Goal: Information Seeking & Learning: Learn about a topic

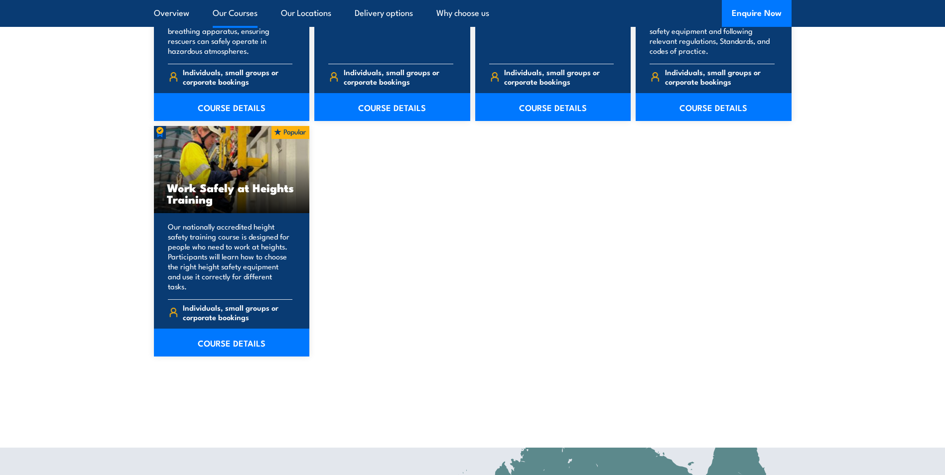
scroll to position [1246, 0]
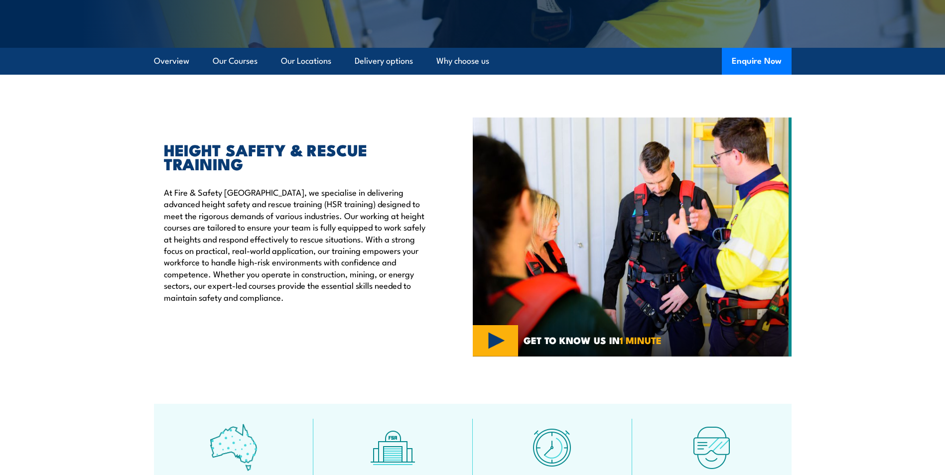
scroll to position [249, 0]
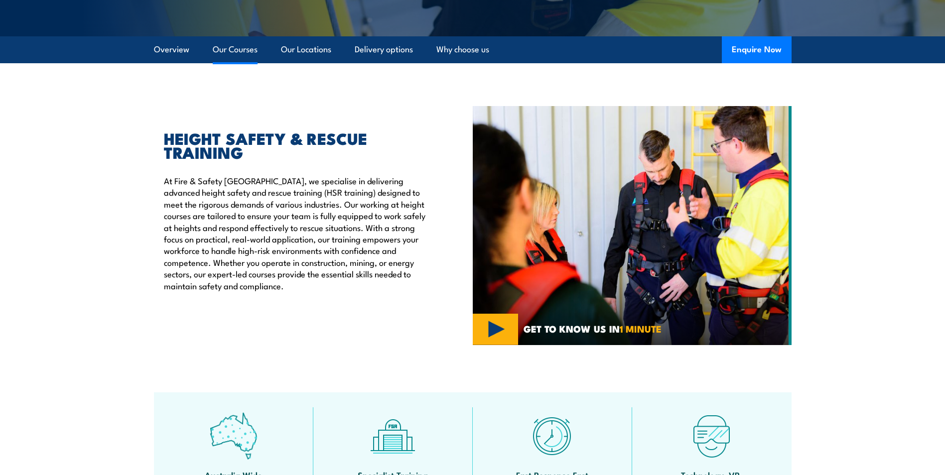
click at [236, 51] on link "Our Courses" at bounding box center [235, 49] width 45 height 26
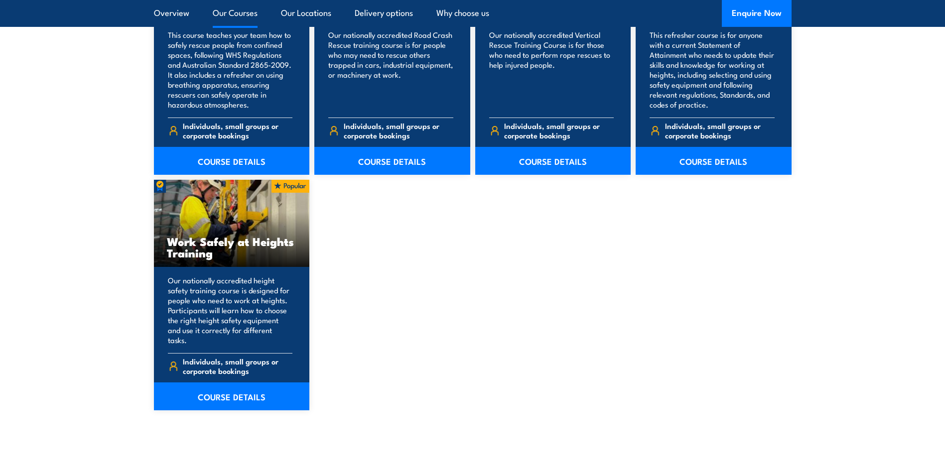
scroll to position [1205, 0]
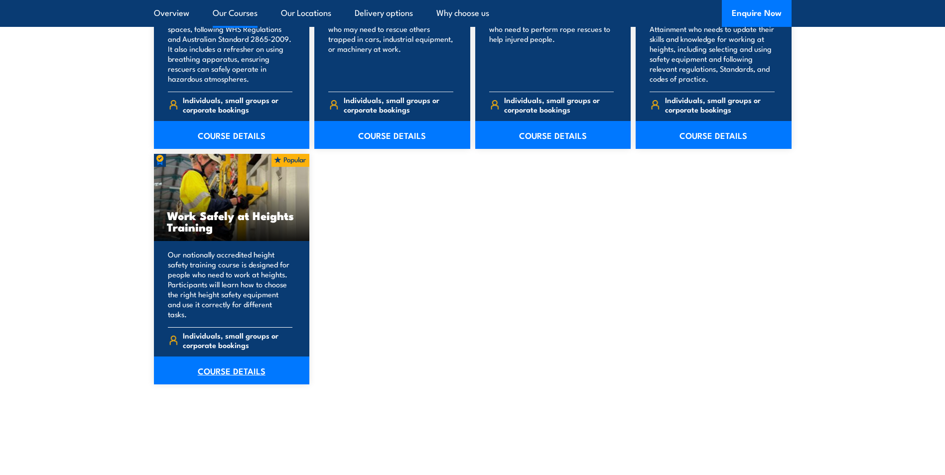
click at [224, 364] on link "COURSE DETAILS" at bounding box center [232, 371] width 156 height 28
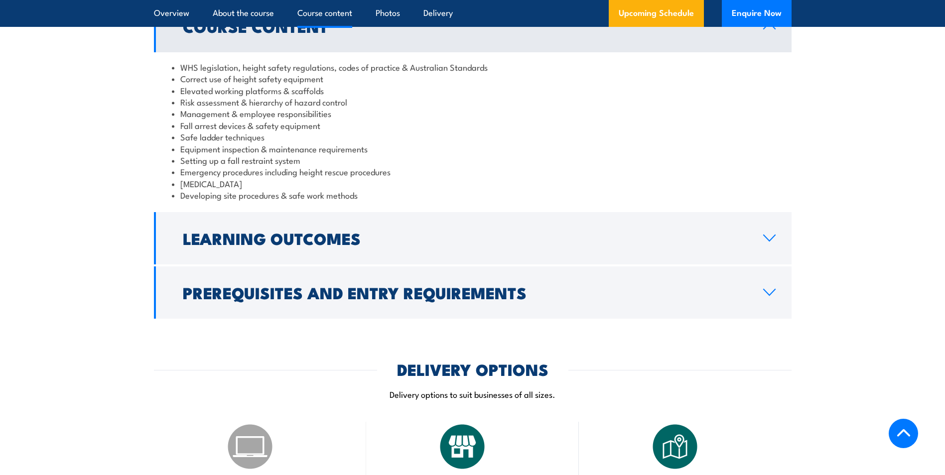
scroll to position [847, 0]
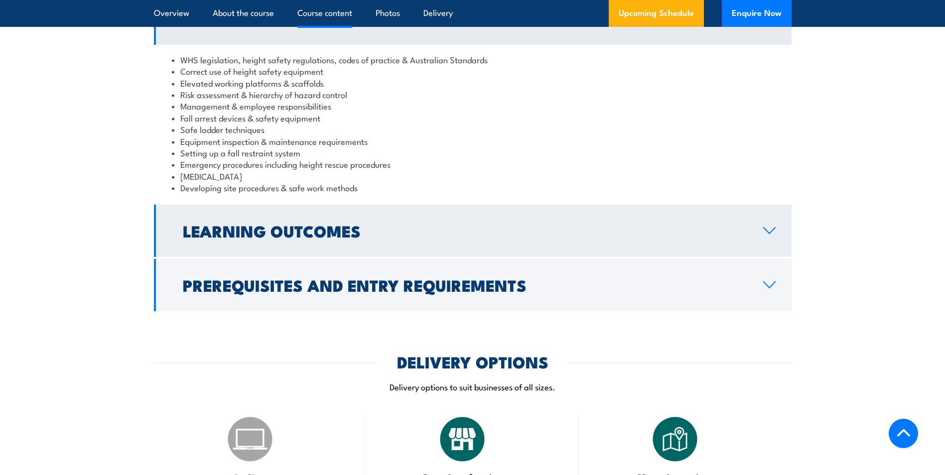
click at [769, 230] on icon at bounding box center [769, 231] width 13 height 8
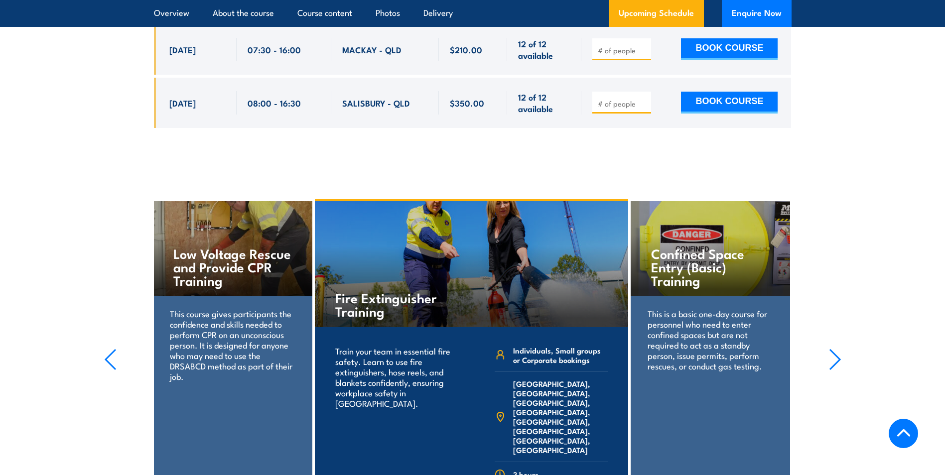
scroll to position [3538, 0]
